Goal: Information Seeking & Learning: Learn about a topic

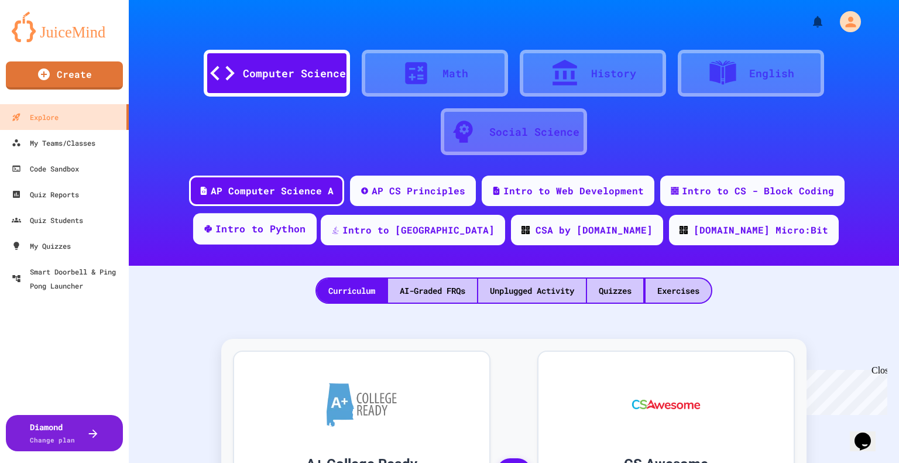
click at [306, 225] on div "Intro to Python" at bounding box center [260, 229] width 91 height 15
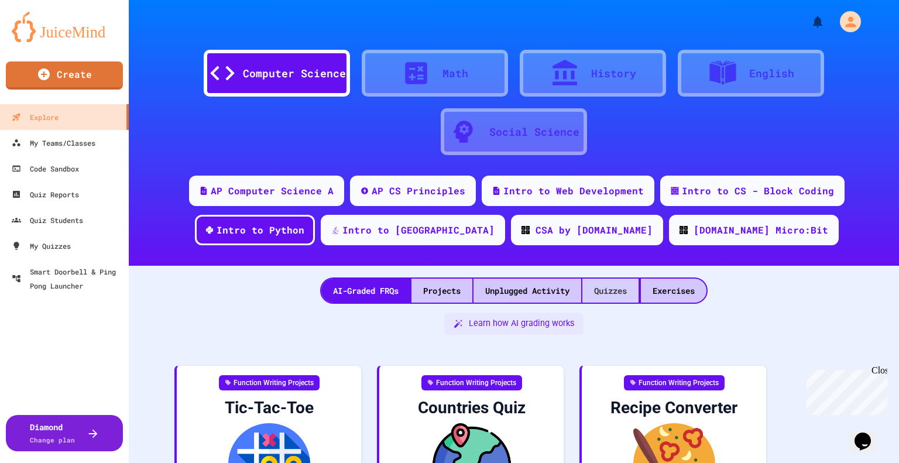
click at [601, 295] on div "Quizzes" at bounding box center [610, 290] width 56 height 24
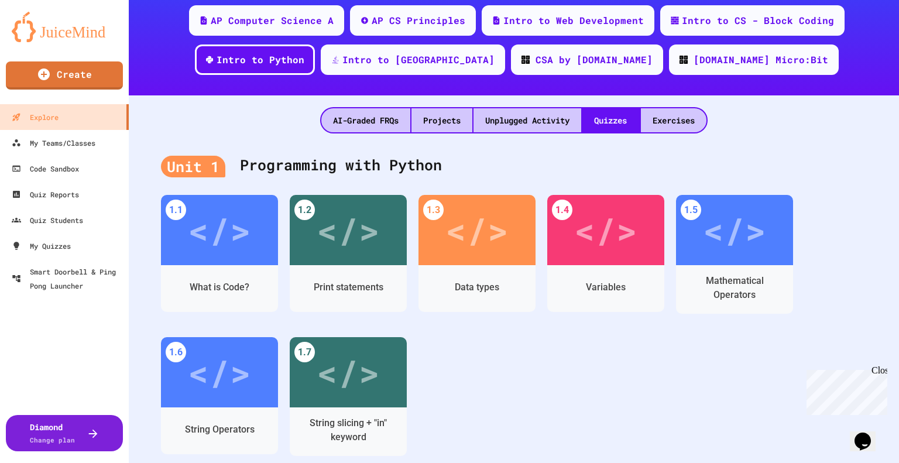
scroll to position [171, 0]
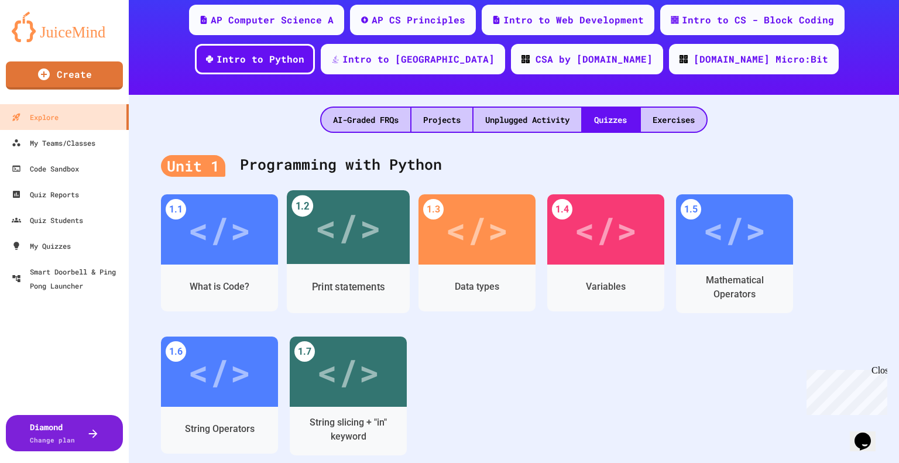
click at [322, 256] on div "</>" at bounding box center [348, 227] width 123 height 74
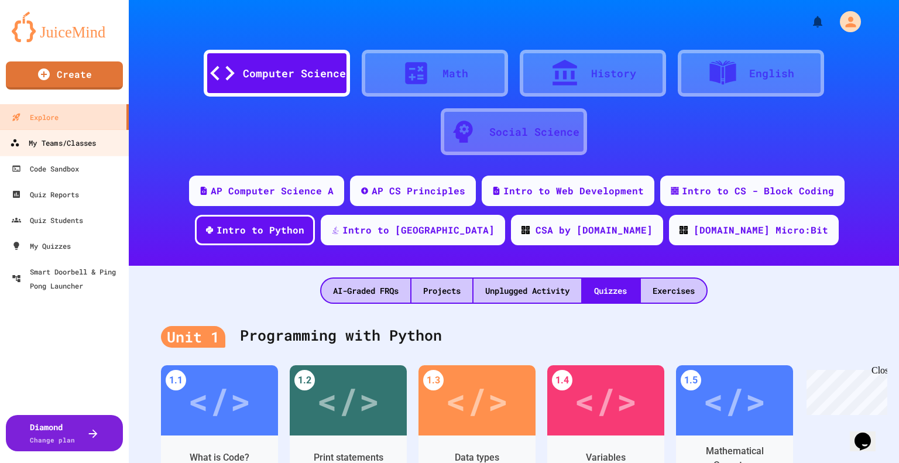
click at [69, 141] on div "My Teams/Classes" at bounding box center [53, 143] width 86 height 15
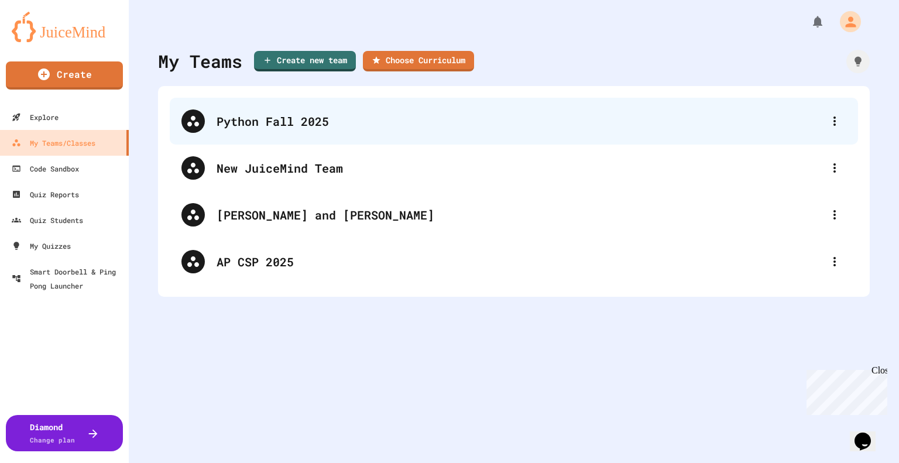
click at [254, 120] on div "Python Fall 2025" at bounding box center [519, 121] width 606 height 18
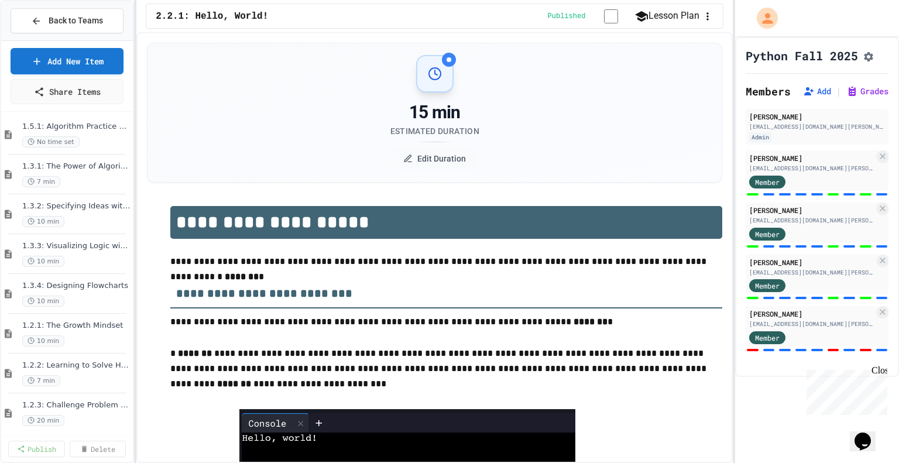
scroll to position [454, 0]
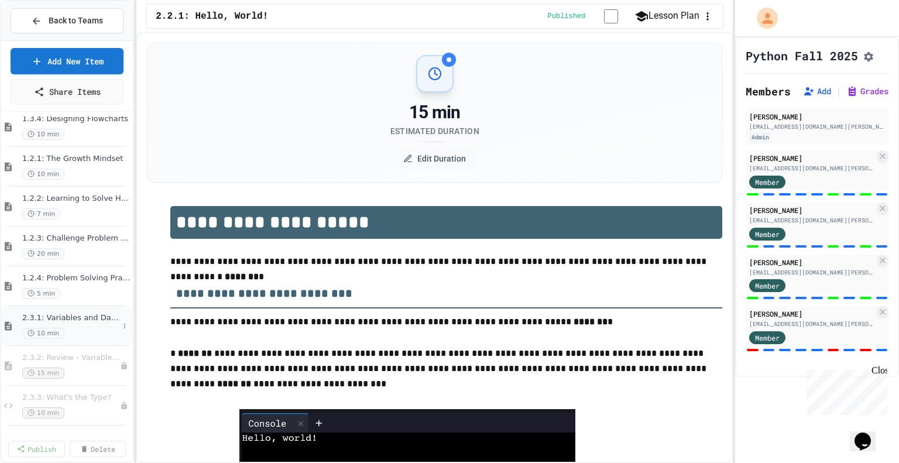
click at [68, 315] on span "2.3.1: Variables and Data Types" at bounding box center [70, 318] width 97 height 10
